Goal: Entertainment & Leisure: Consume media (video, audio)

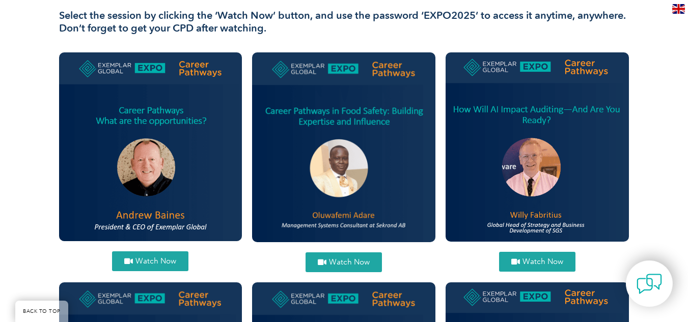
scroll to position [473, 0]
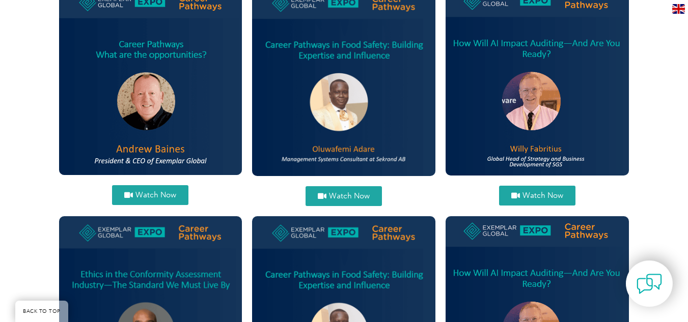
click at [330, 198] on span "Watch Now" at bounding box center [349, 197] width 41 height 8
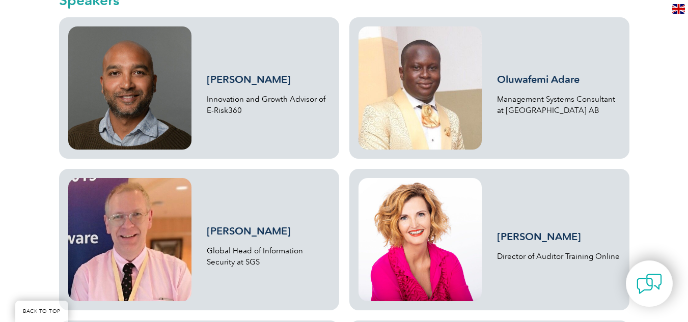
scroll to position [964, 0]
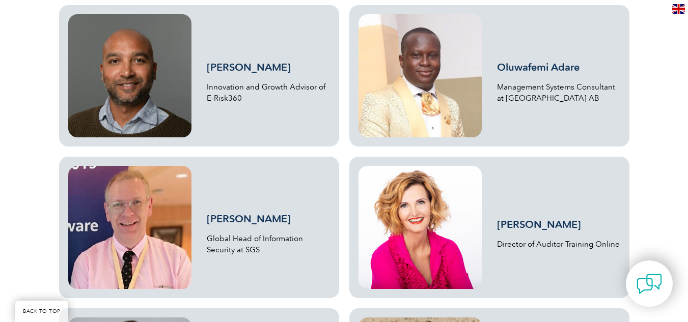
drag, startPoint x: 681, startPoint y: 206, endPoint x: 680, endPoint y: 213, distance: 7.1
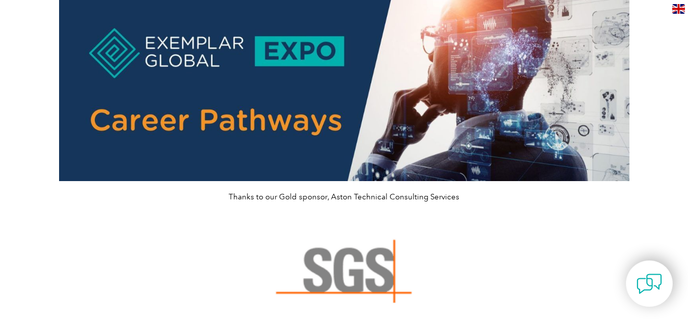
scroll to position [79, 0]
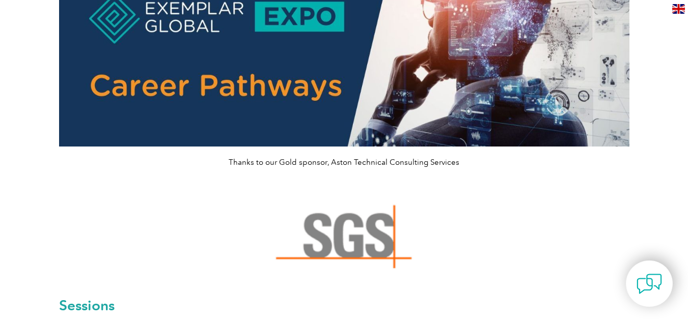
click at [341, 164] on p "Thanks to our Gold sponsor, Aston Technical Consulting Services" at bounding box center [344, 162] width 571 height 11
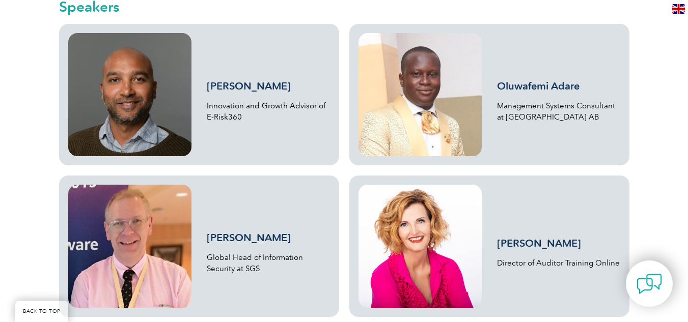
scroll to position [942, 0]
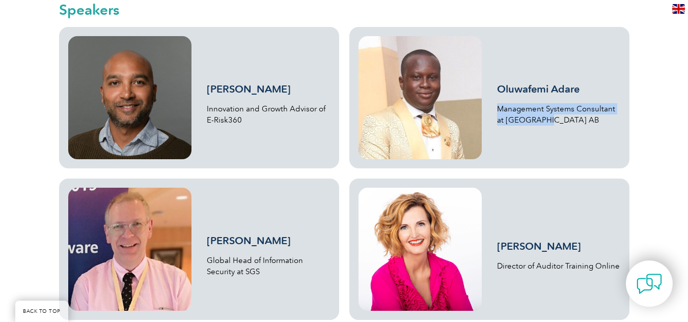
drag, startPoint x: 554, startPoint y: 122, endPoint x: 490, endPoint y: 111, distance: 64.7
click at [490, 111] on div "Oluwafemi Adare Management Systems Consultant at [GEOGRAPHIC_DATA] AB" at bounding box center [490, 97] width 262 height 123
copy p "Management Systems Consultant at [GEOGRAPHIC_DATA] AB"
